Goal: Navigation & Orientation: Find specific page/section

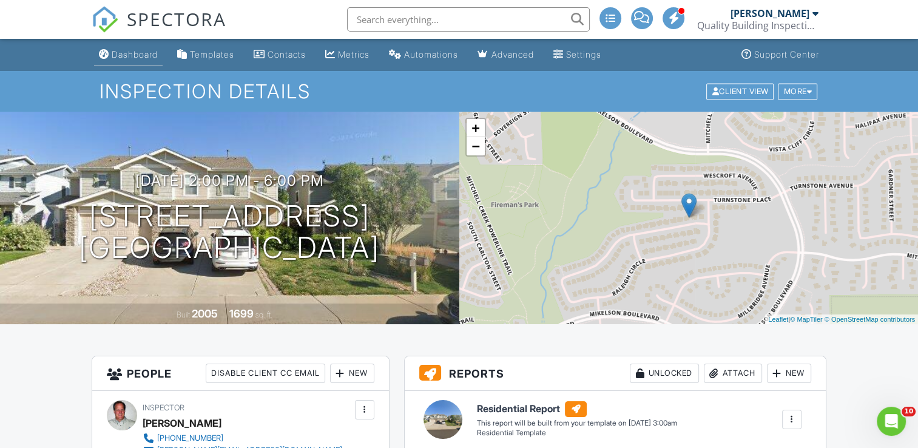
click at [132, 53] on div "Dashboard" at bounding box center [135, 54] width 46 height 10
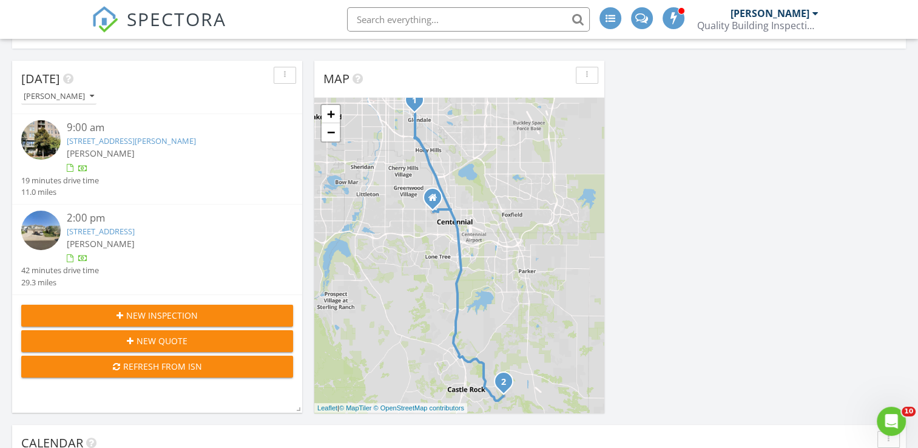
scroll to position [111, 0]
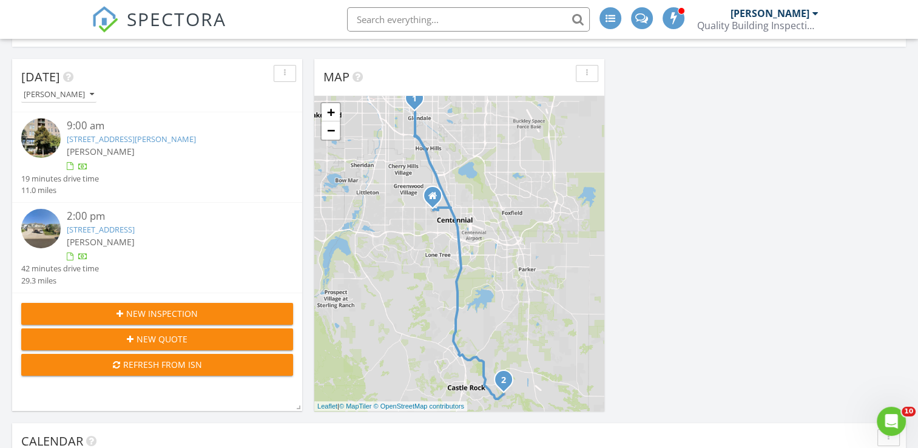
click at [120, 140] on link "275 S Harrison St 407, Denver, CO 80209" at bounding box center [131, 138] width 129 height 11
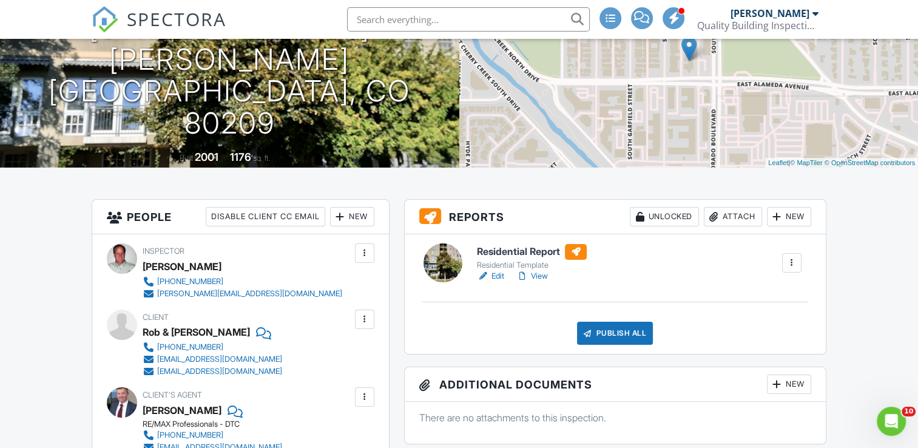
scroll to position [158, 0]
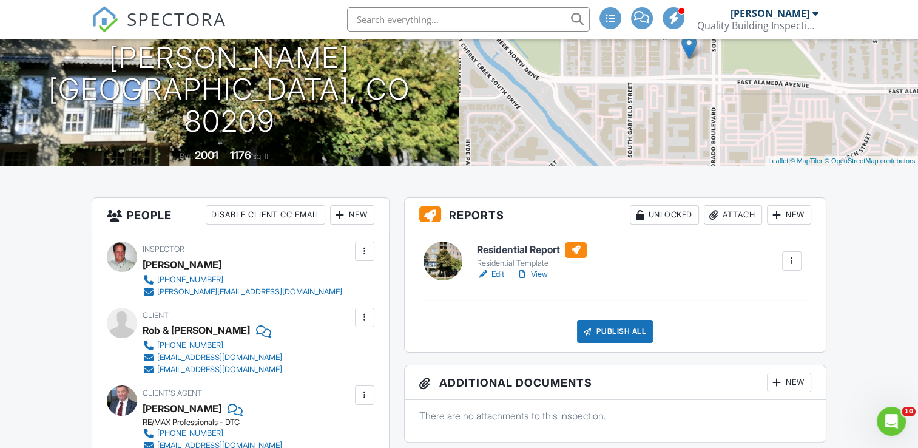
click at [495, 274] on link "Edit" at bounding box center [490, 274] width 27 height 12
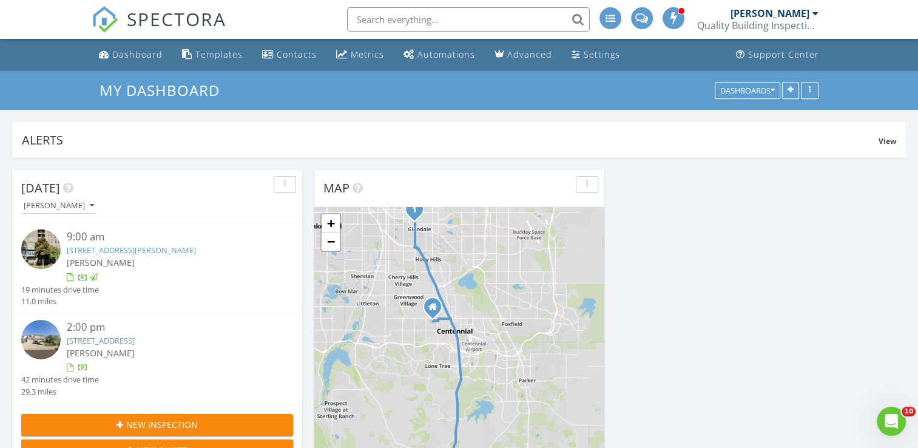
click at [133, 341] on link "[STREET_ADDRESS]" at bounding box center [101, 340] width 68 height 11
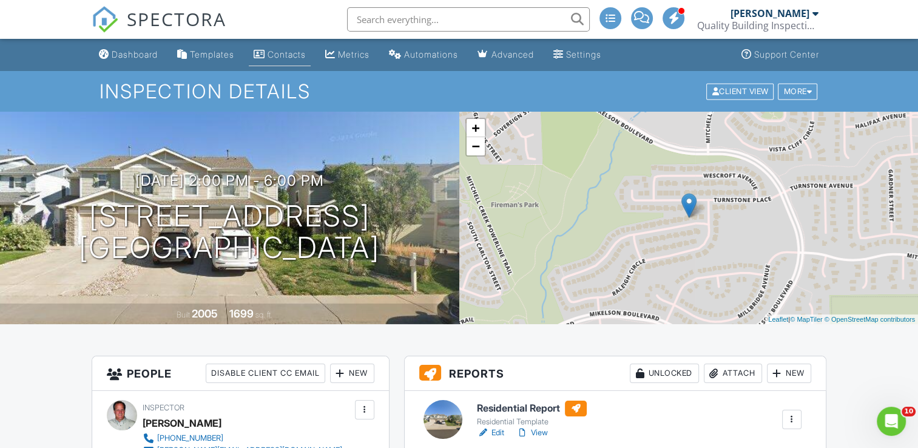
click at [291, 55] on div "Contacts" at bounding box center [287, 54] width 38 height 10
